Goal: Task Accomplishment & Management: Manage account settings

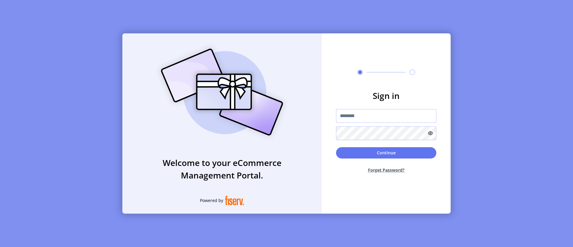
click at [386, 116] on input "text" at bounding box center [386, 116] width 100 height 14
type input "**********"
click at [386, 153] on button "Continue" at bounding box center [386, 152] width 100 height 11
